Goal: Check status: Check status

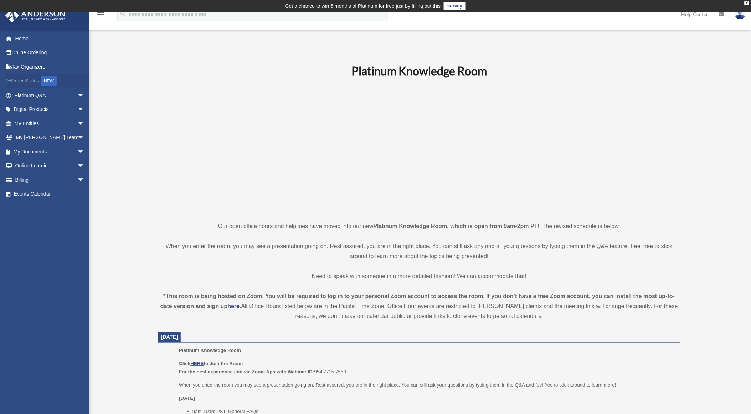
click at [30, 78] on link "Order Status NEW" at bounding box center [50, 81] width 90 height 15
click at [77, 151] on span "arrow_drop_down" at bounding box center [84, 151] width 14 height 15
click at [30, 165] on link "Box" at bounding box center [52, 166] width 85 height 14
